Goal: Use online tool/utility: Utilize a website feature to perform a specific function

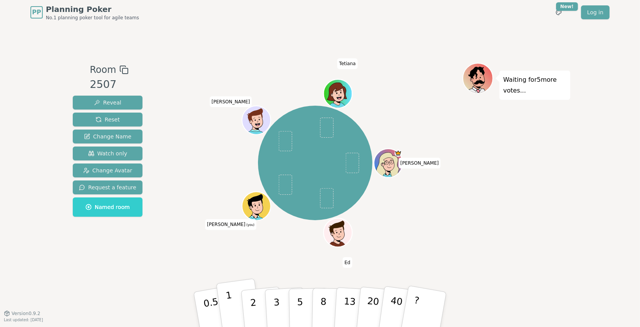
click at [231, 302] on button "1" at bounding box center [239, 309] width 46 height 62
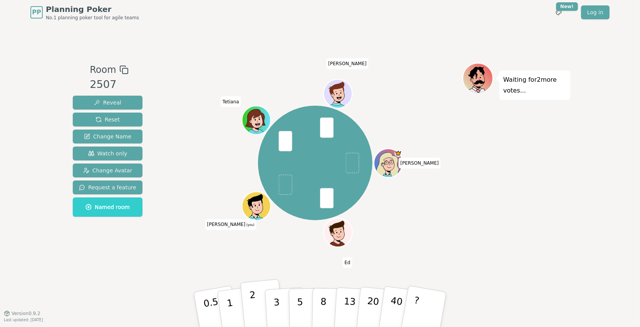
click at [256, 300] on button "2" at bounding box center [262, 309] width 44 height 61
click at [252, 298] on p "2" at bounding box center [254, 310] width 10 height 42
click at [259, 300] on button "2" at bounding box center [262, 309] width 44 height 61
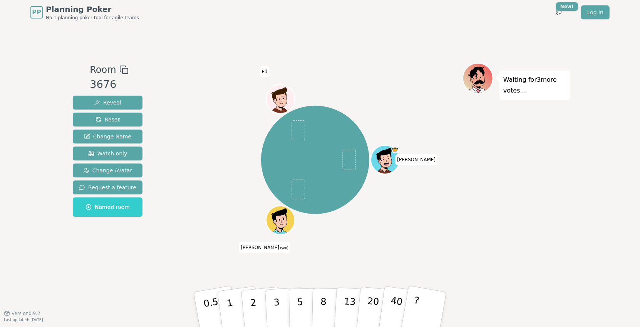
click at [277, 226] on icon at bounding box center [282, 224] width 14 height 5
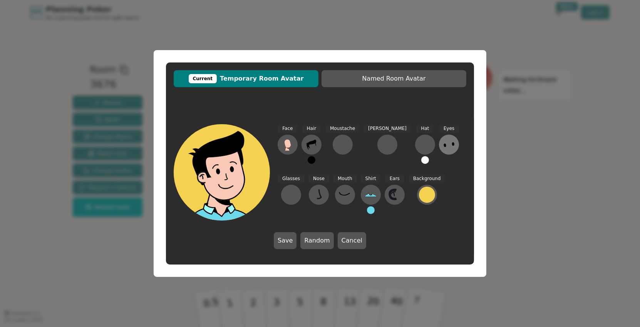
click at [443, 148] on icon at bounding box center [449, 144] width 12 height 12
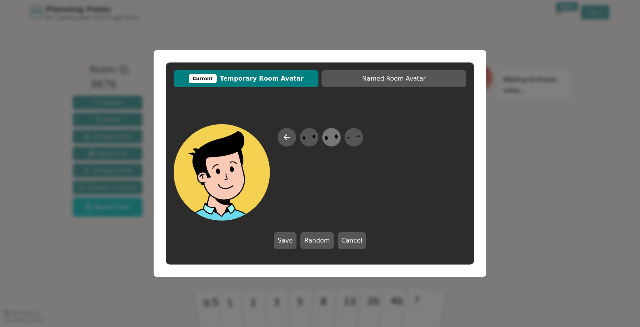
click at [323, 142] on div at bounding box center [332, 137] width 22 height 25
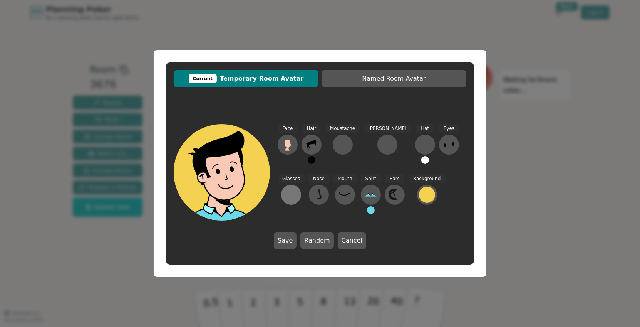
click at [301, 185] on button at bounding box center [291, 195] width 20 height 20
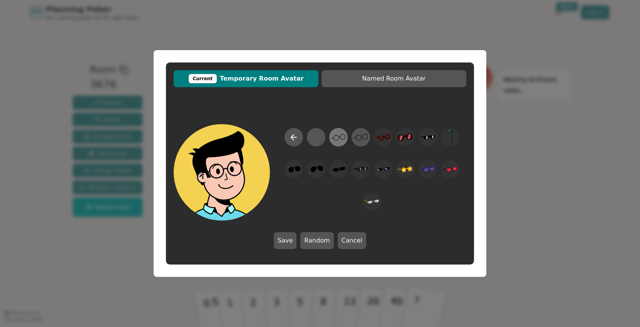
click at [339, 141] on icon at bounding box center [338, 137] width 15 height 17
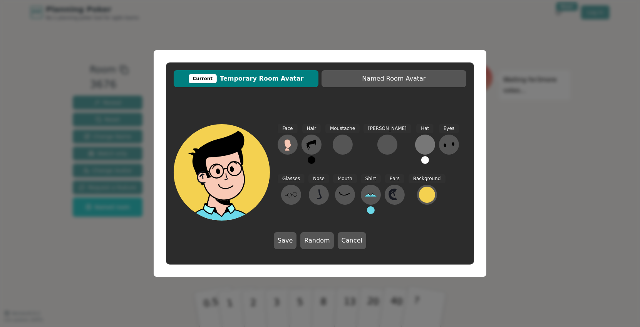
click at [419, 144] on div at bounding box center [425, 144] width 12 height 12
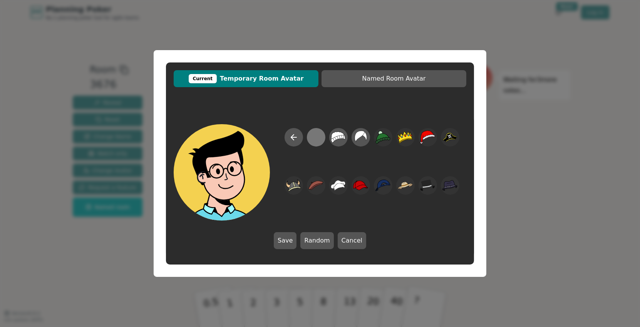
click at [319, 143] on div at bounding box center [316, 137] width 15 height 17
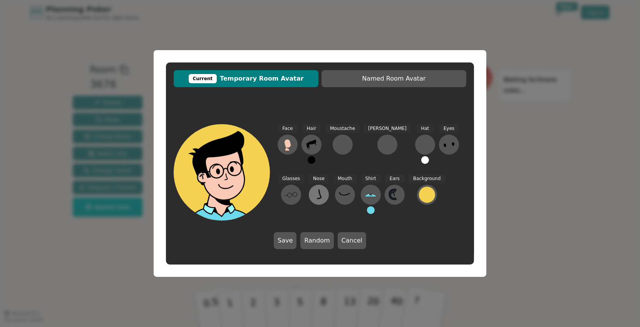
click at [309, 191] on button at bounding box center [319, 195] width 20 height 20
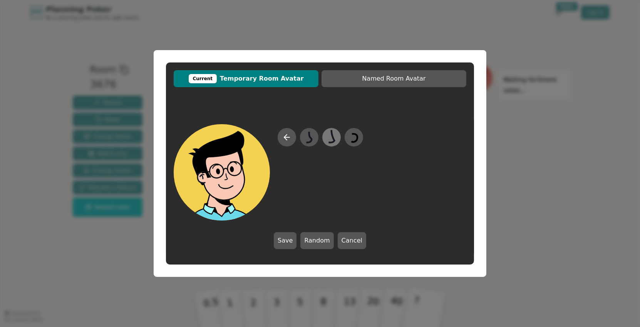
click at [328, 139] on icon at bounding box center [331, 137] width 15 height 17
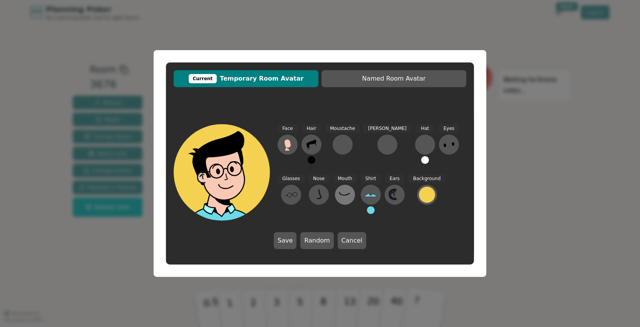
click at [339, 192] on icon at bounding box center [345, 194] width 12 height 12
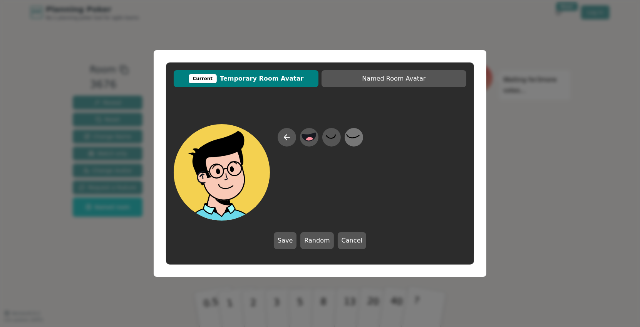
click at [354, 137] on icon at bounding box center [353, 136] width 13 height 4
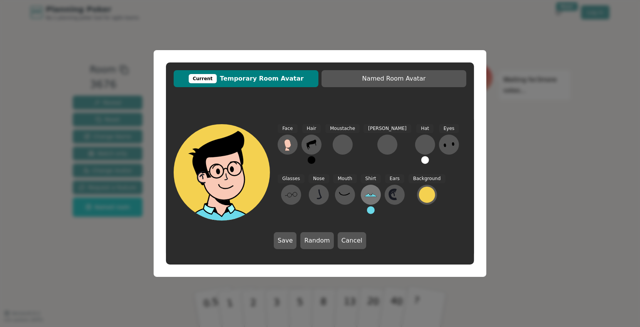
click at [361, 188] on button at bounding box center [371, 195] width 20 height 20
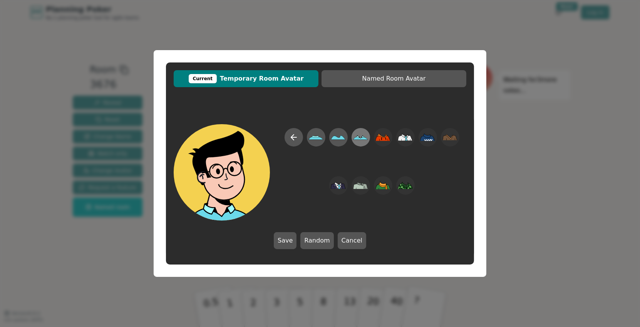
click at [355, 136] on icon at bounding box center [360, 137] width 15 height 17
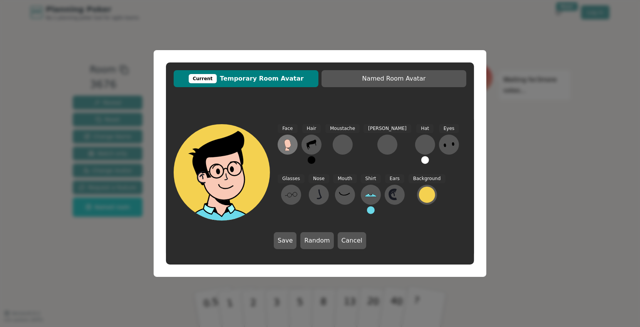
click at [285, 146] on icon at bounding box center [288, 144] width 12 height 12
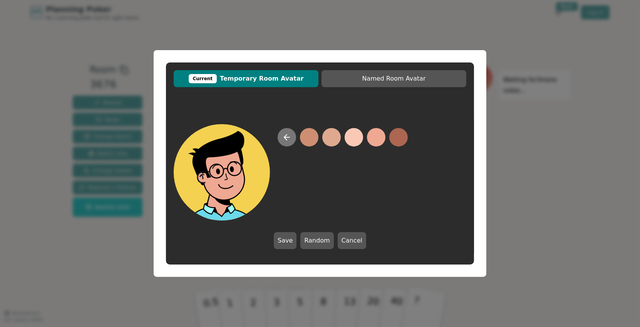
click at [284, 135] on icon at bounding box center [286, 137] width 9 height 9
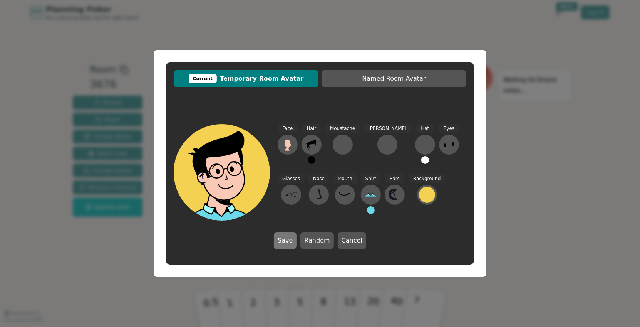
click at [289, 241] on button "Save" at bounding box center [285, 240] width 23 height 17
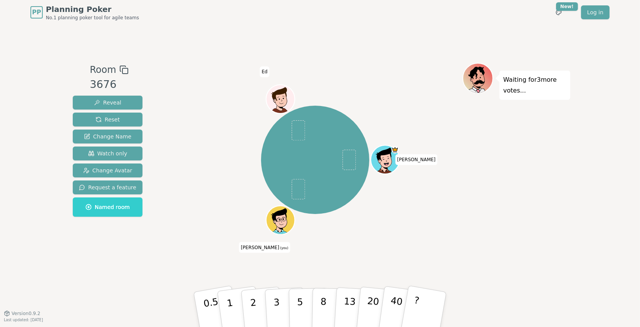
click at [497, 185] on div "Waiting for 3 more votes..." at bounding box center [517, 169] width 108 height 212
